Goal: Navigation & Orientation: Find specific page/section

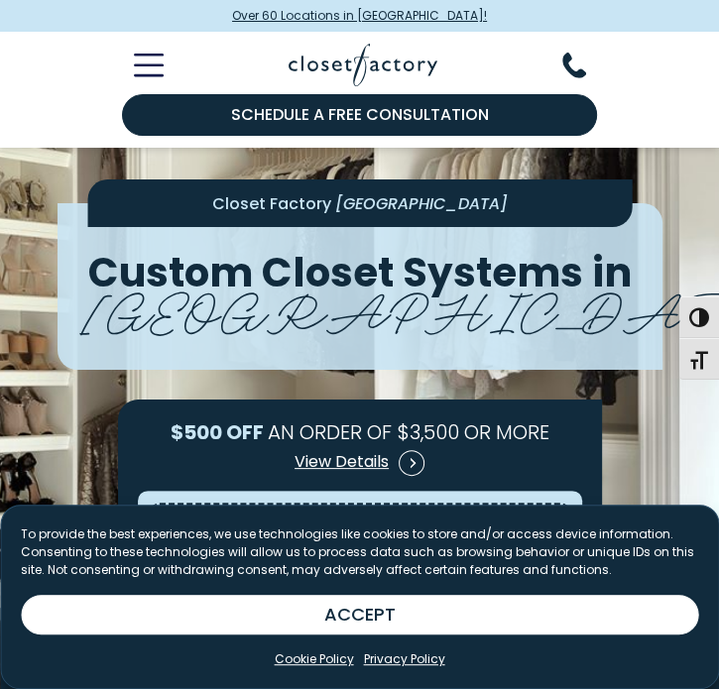
click at [325, 64] on img at bounding box center [363, 65] width 149 height 43
